Goal: Check status

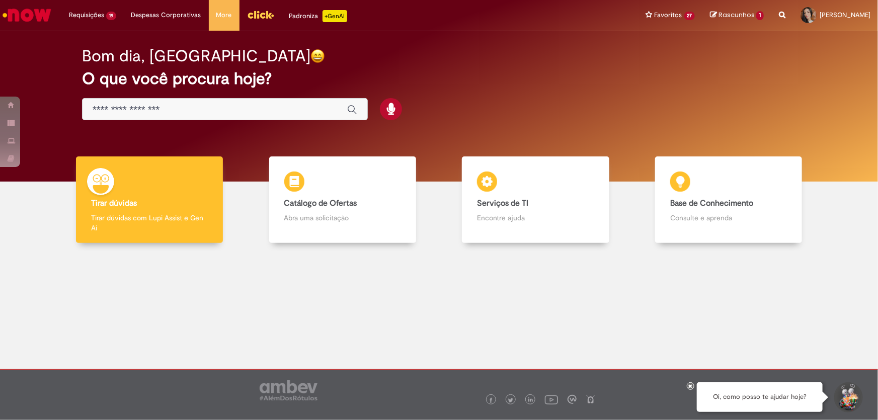
click at [261, 10] on img "Menu Cabeçalho" at bounding box center [260, 14] width 27 height 15
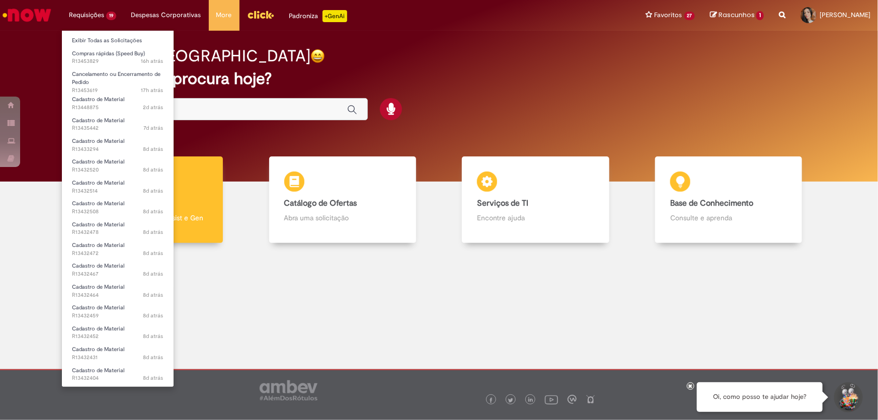
scroll to position [61, 0]
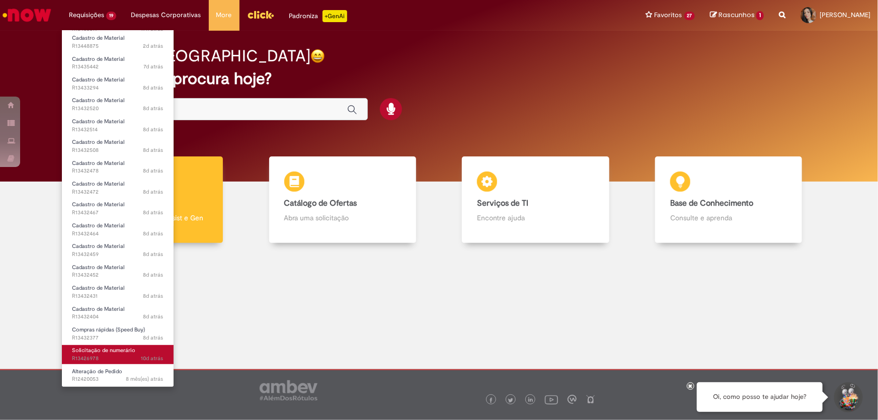
click at [97, 353] on link "Solicitação de numerário 10d atrás 10 dias atrás R13426978" at bounding box center [118, 354] width 112 height 19
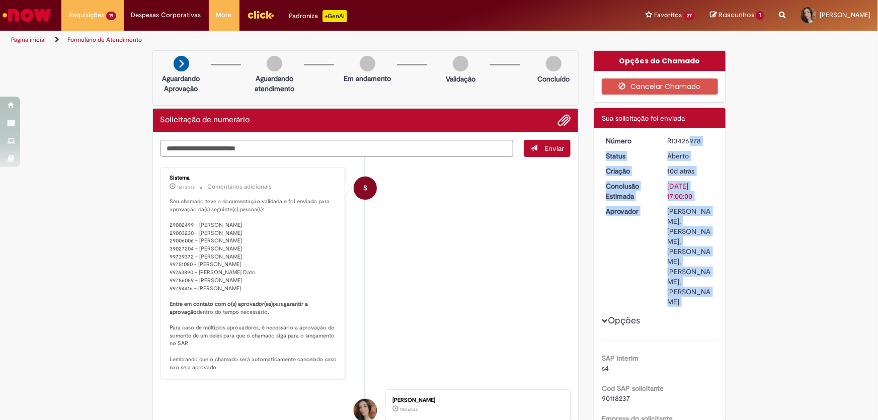
drag, startPoint x: 663, startPoint y: 138, endPoint x: 702, endPoint y: 134, distance: 38.9
click at [698, 153] on div "Aberto" at bounding box center [691, 156] width 47 height 10
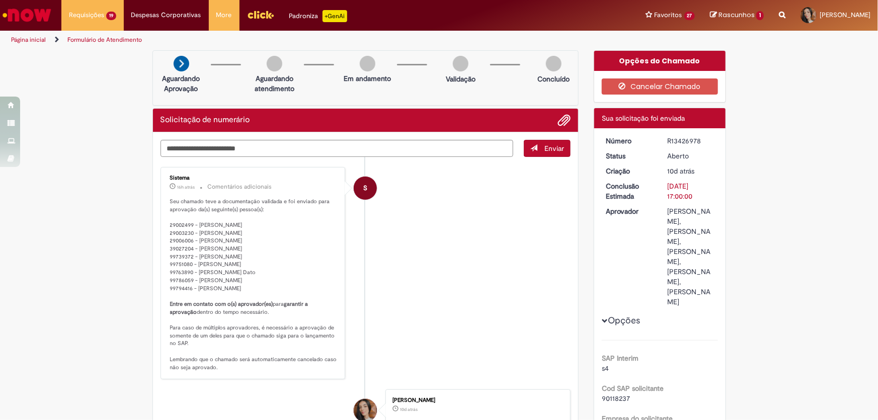
drag, startPoint x: 664, startPoint y: 139, endPoint x: 698, endPoint y: 136, distance: 33.4
click at [698, 136] on div "R13426978" at bounding box center [691, 141] width 47 height 10
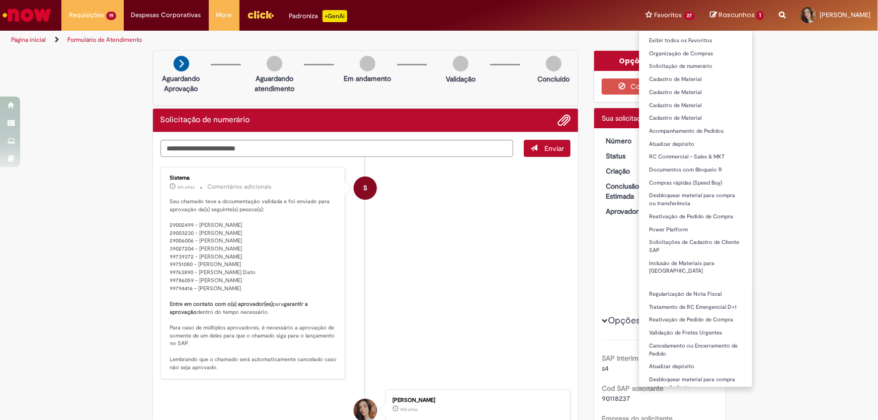
copy div "R13426978"
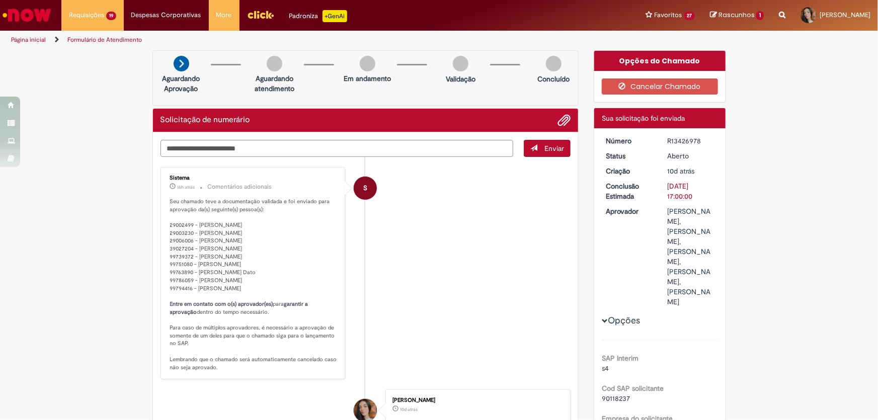
click at [0, 0] on button "Opções" at bounding box center [0, 0] width 0 height 0
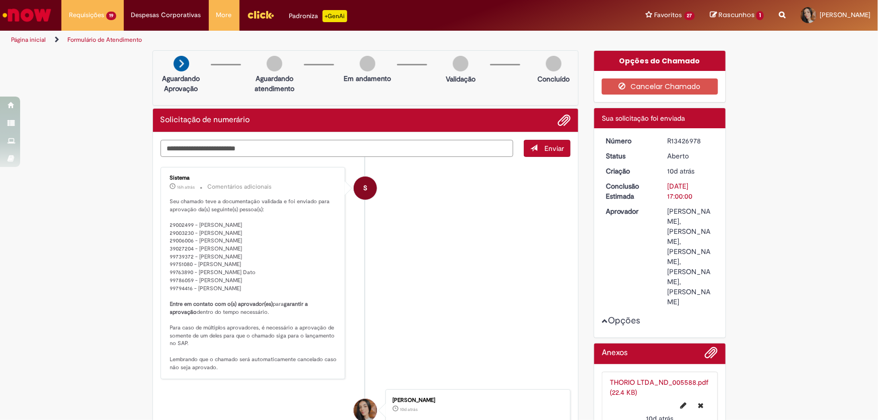
click at [202, 150] on textarea "Digite sua mensagem aqui..." at bounding box center [337, 148] width 353 height 17
type textarea "**********"
